Goal: Task Accomplishment & Management: Manage account settings

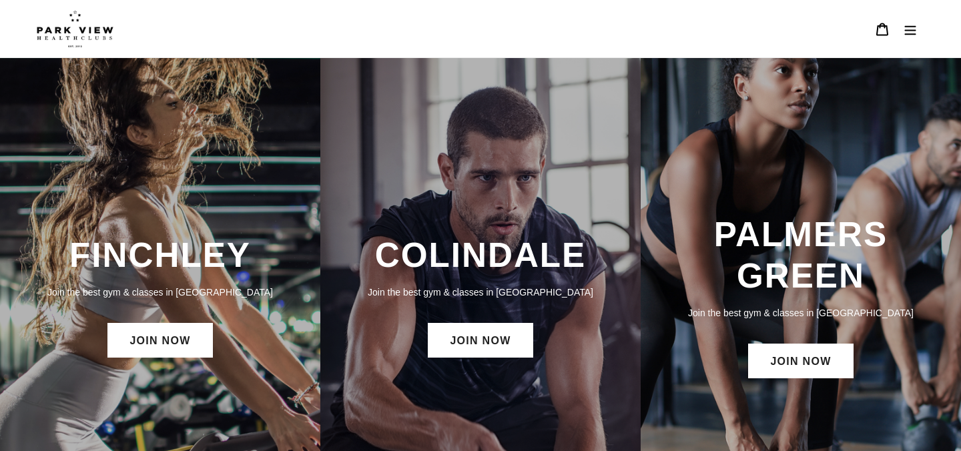
click at [909, 39] on button "Menu" at bounding box center [910, 29] width 28 height 29
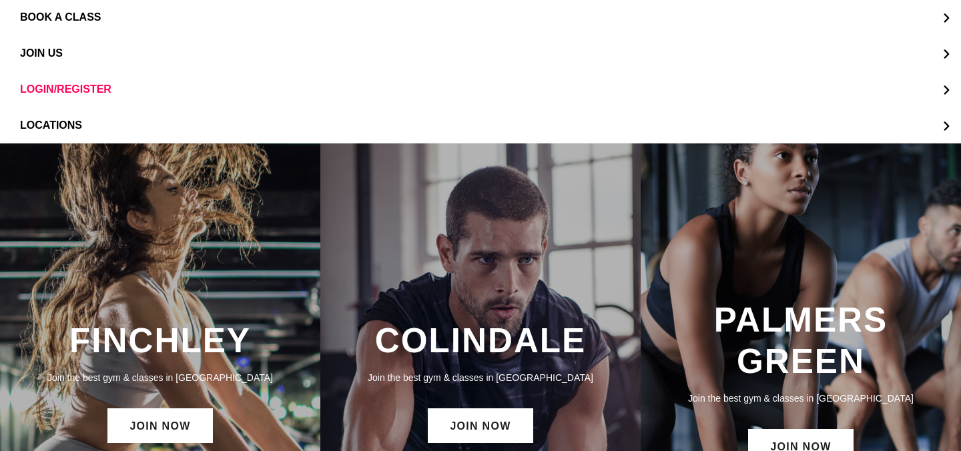
scroll to position [61, 0]
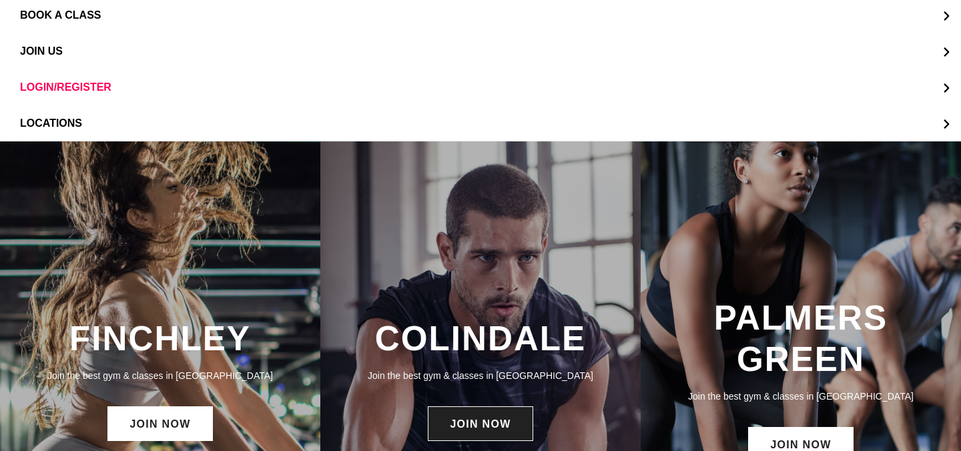
click at [484, 426] on link "JOIN NOW" at bounding box center [480, 423] width 105 height 35
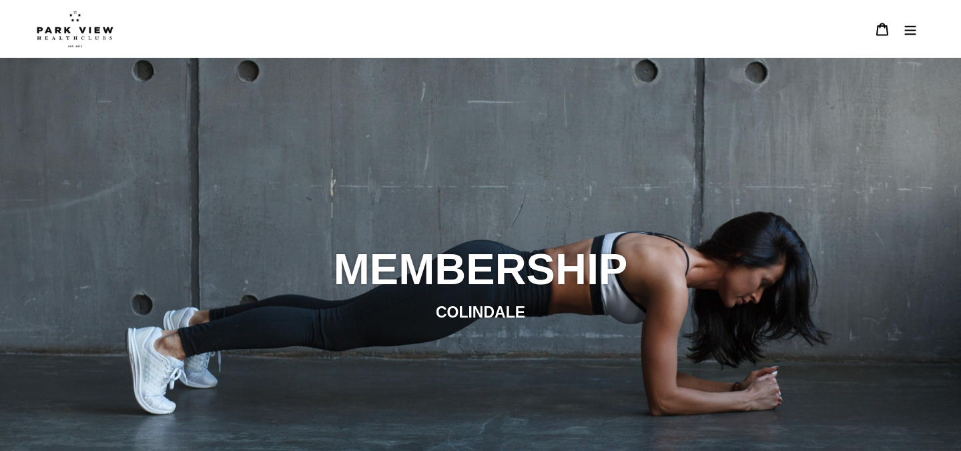
click at [911, 30] on icon "Menu" at bounding box center [909, 29] width 11 height 9
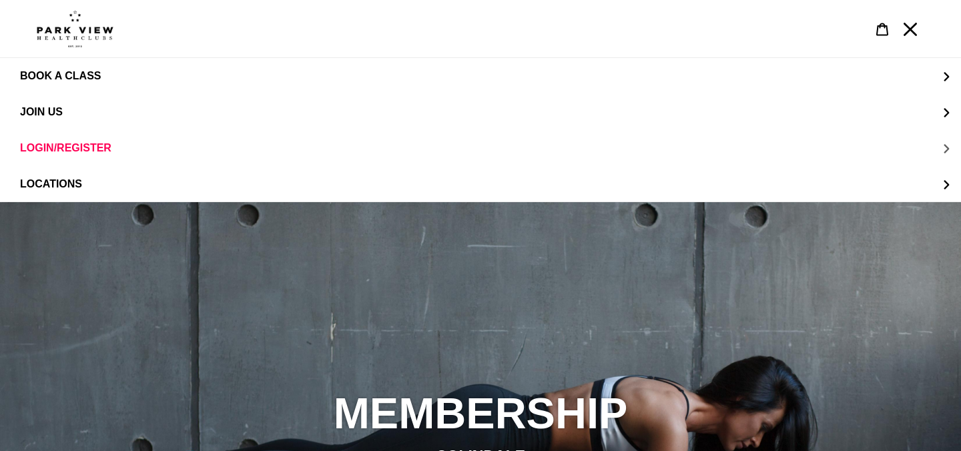
click at [35, 148] on span "LOGIN/REGISTER" at bounding box center [65, 148] width 91 height 12
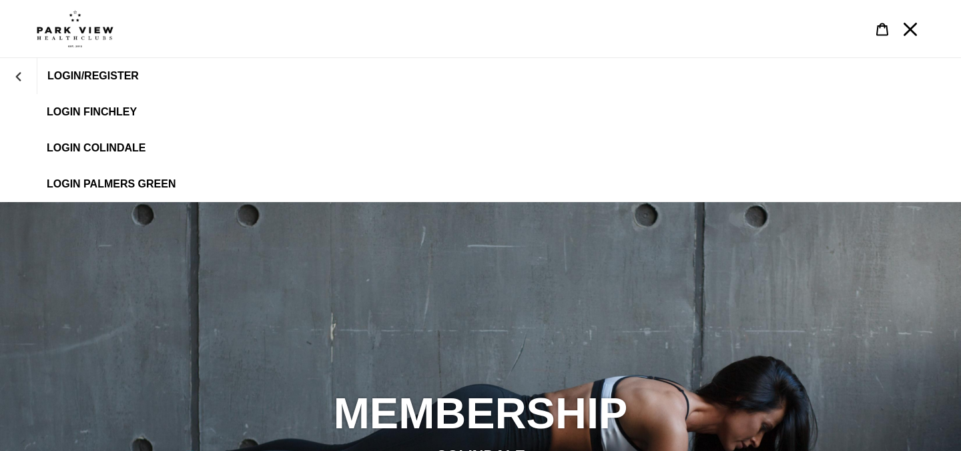
click at [88, 145] on span "LOGIN COLINDALE" at bounding box center [96, 148] width 99 height 12
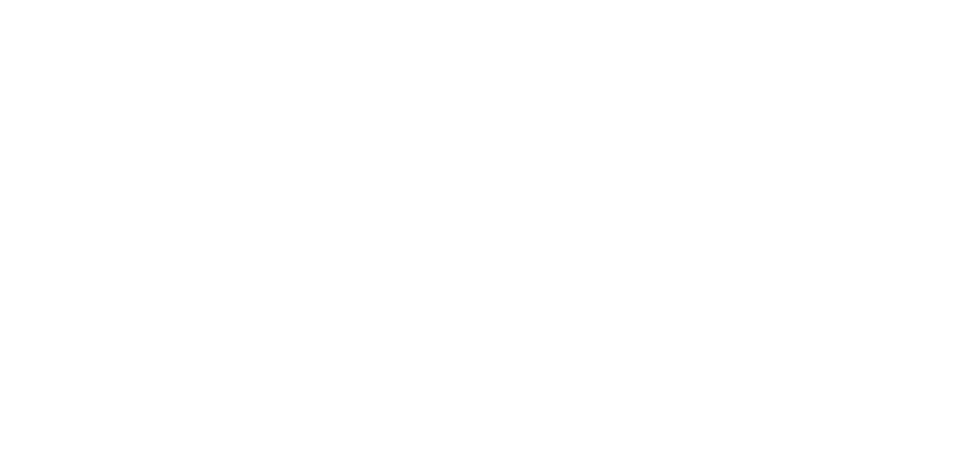
scroll to position [120, 0]
